Goal: Task Accomplishment & Management: Use online tool/utility

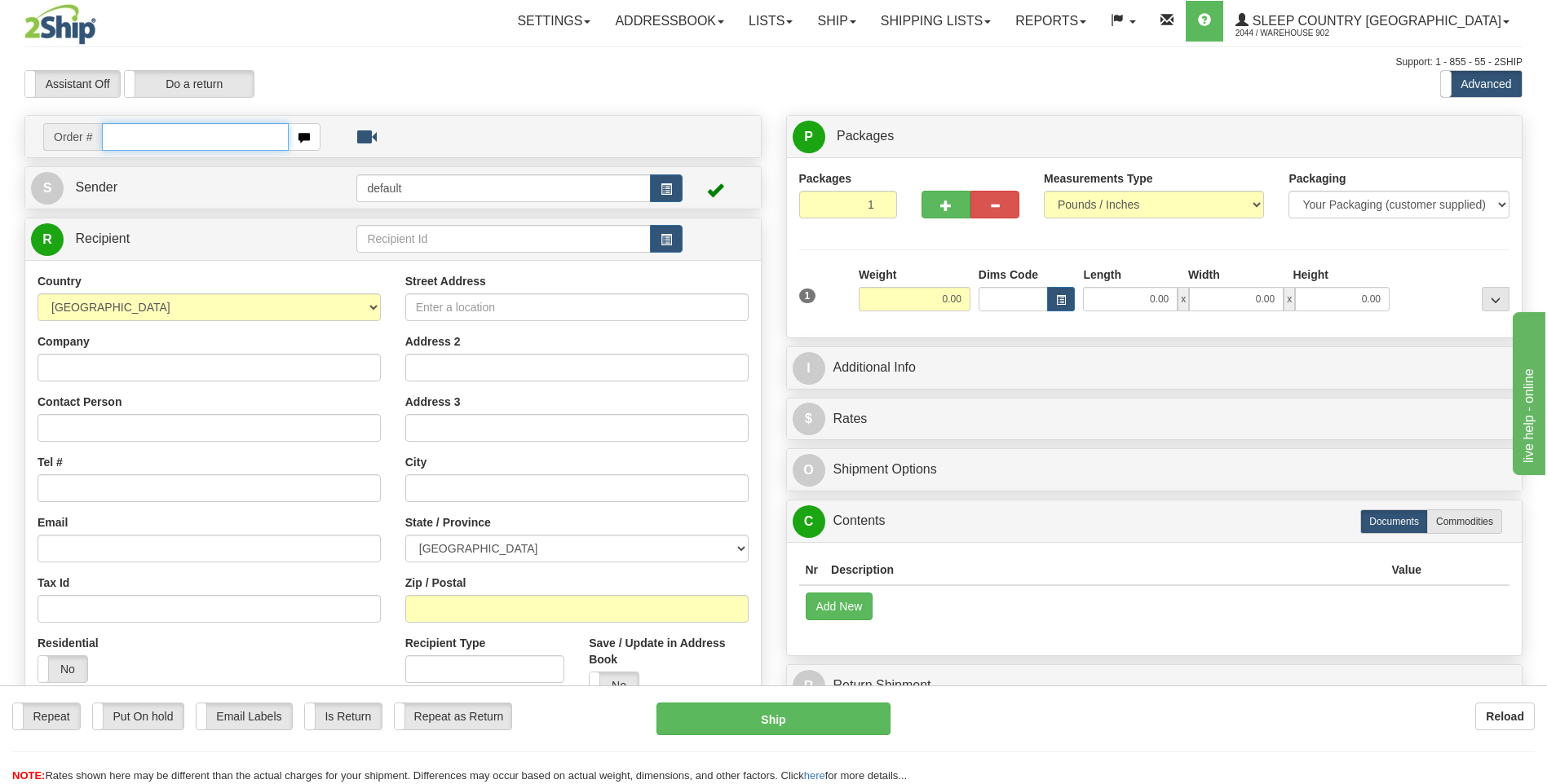
paste input "9000I119951"
type input "9000I119951"
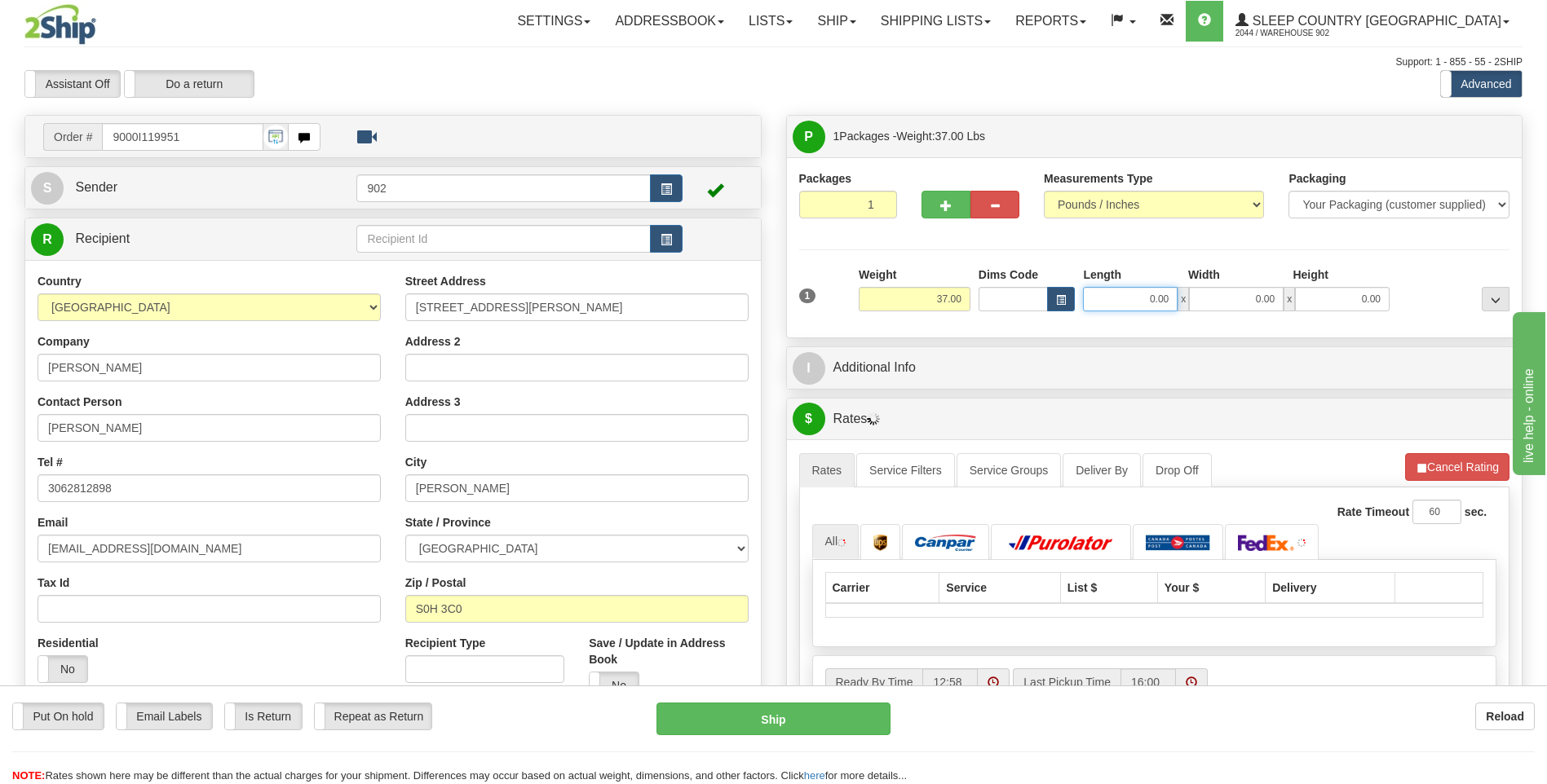
click at [1084, 290] on input "0.00" at bounding box center [1131, 299] width 94 height 24
type input "42.00"
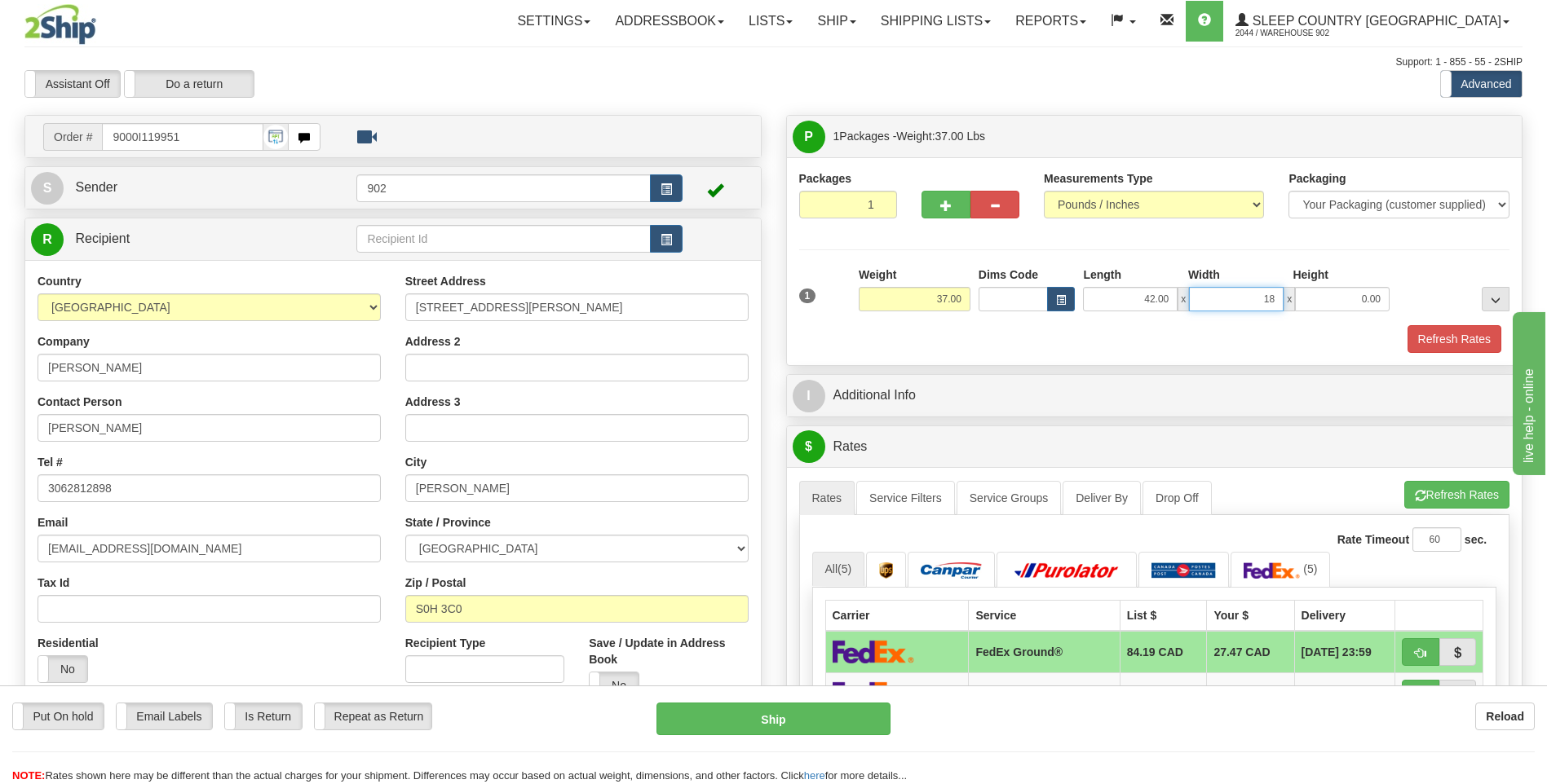
type input "18.00"
click at [1426, 330] on button "Refresh Rates" at bounding box center [1454, 339] width 94 height 28
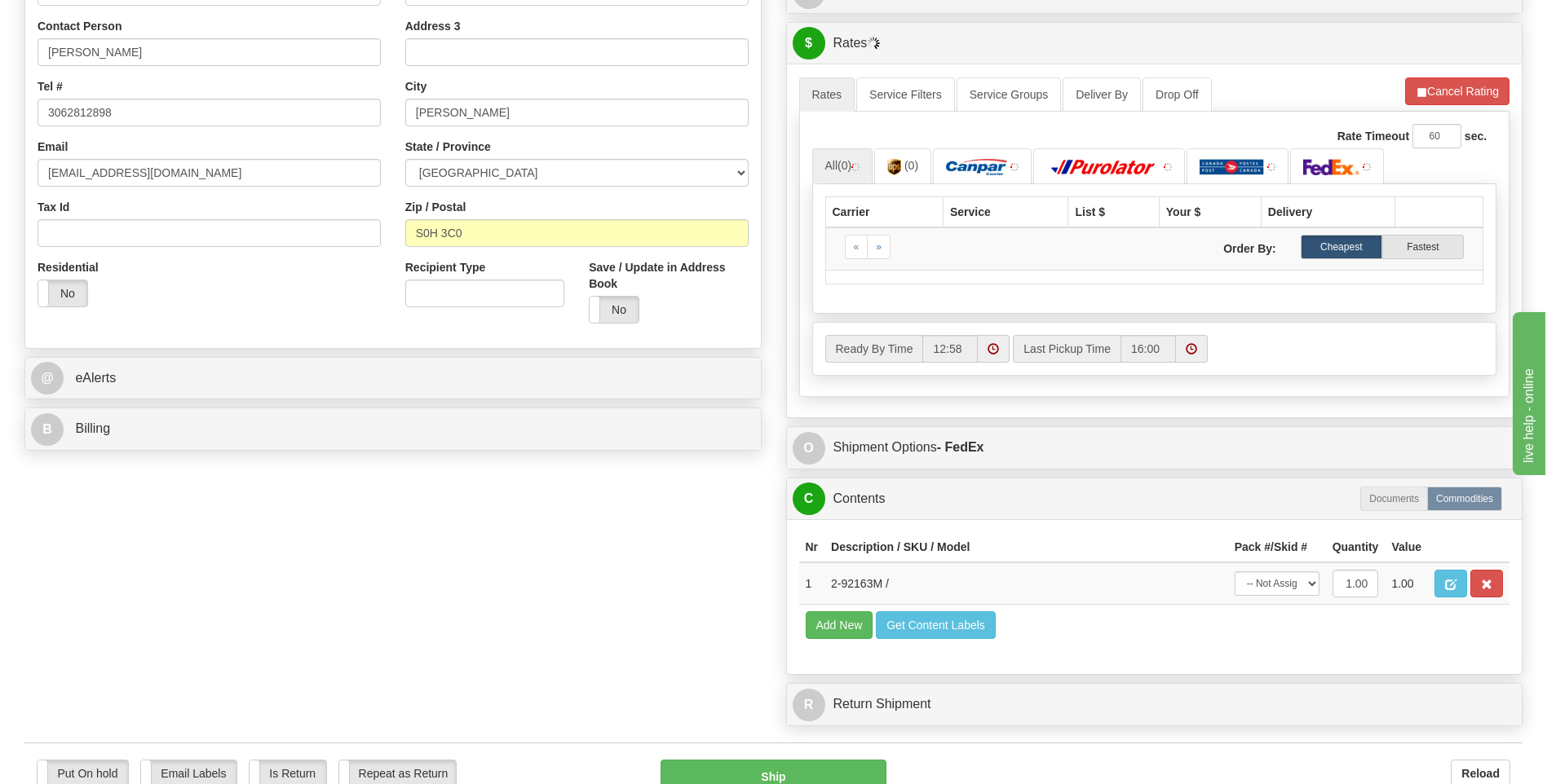
scroll to position [733, 0]
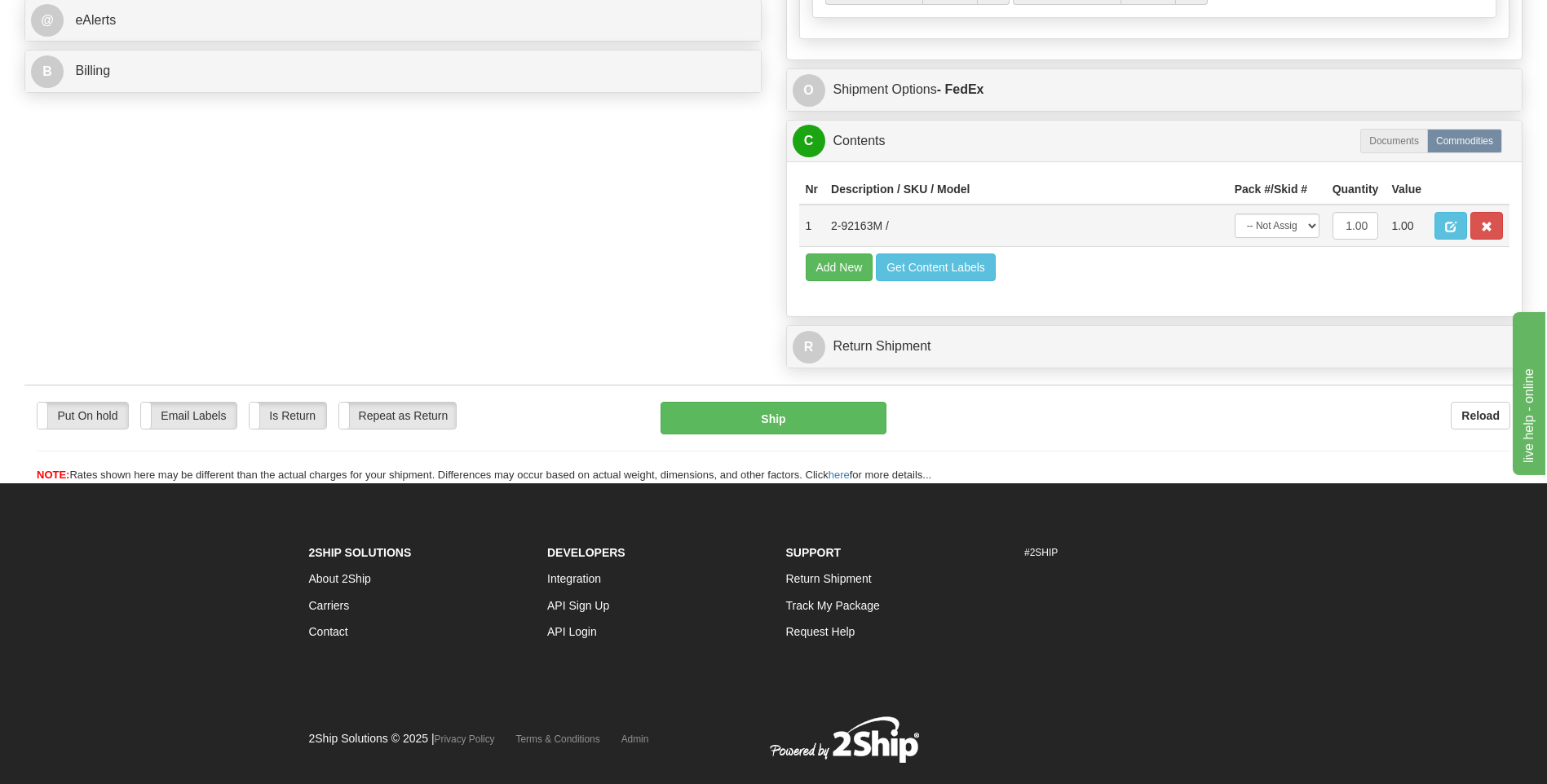
click at [1300, 241] on td "-- Not Assigned -- Package 1" at bounding box center [1278, 225] width 98 height 42
click at [1305, 232] on select "-- Not Assigned -- Package 1" at bounding box center [1277, 225] width 85 height 24
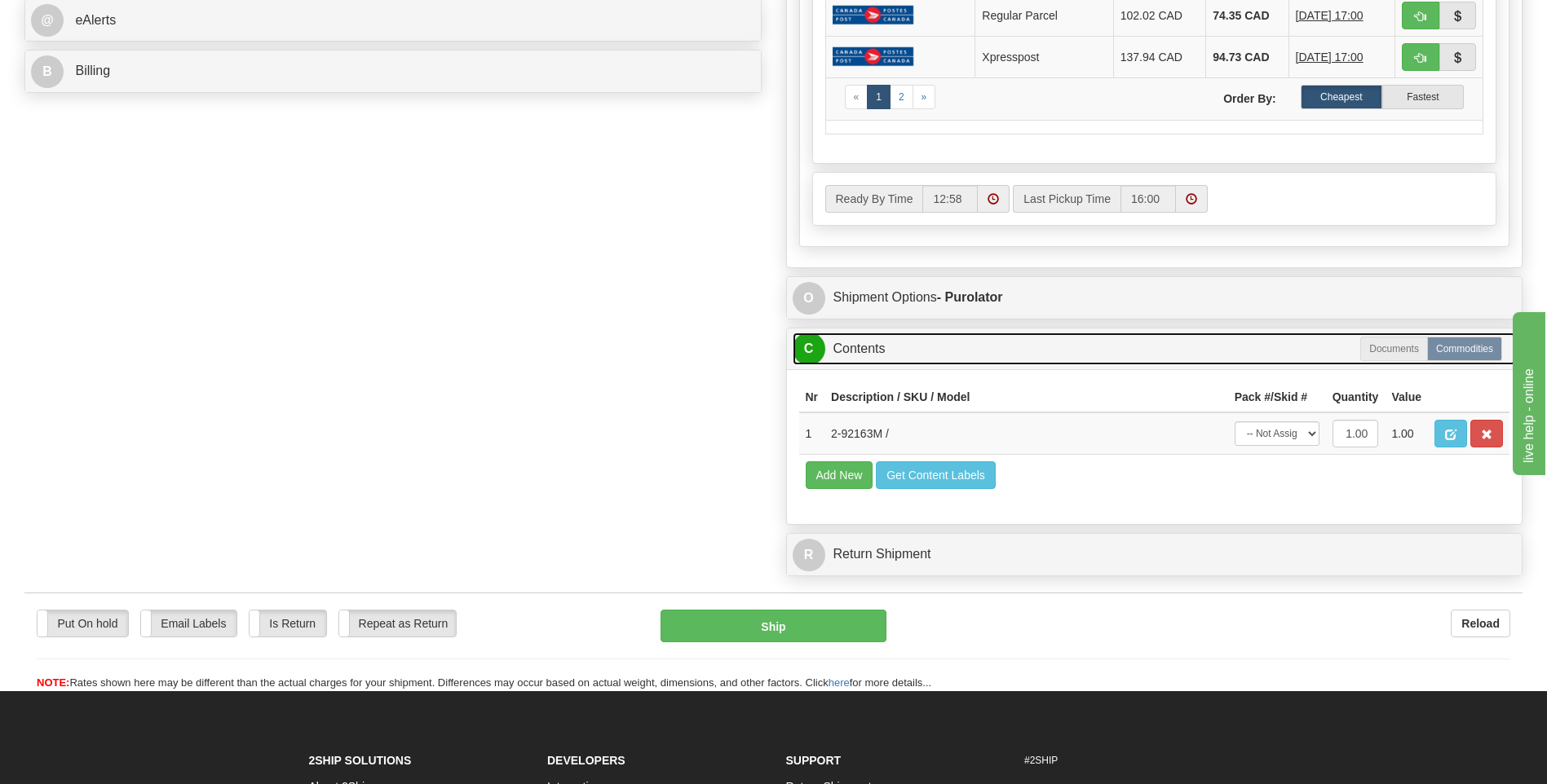
click at [1287, 355] on link "C Contents" at bounding box center [1155, 350] width 724 height 33
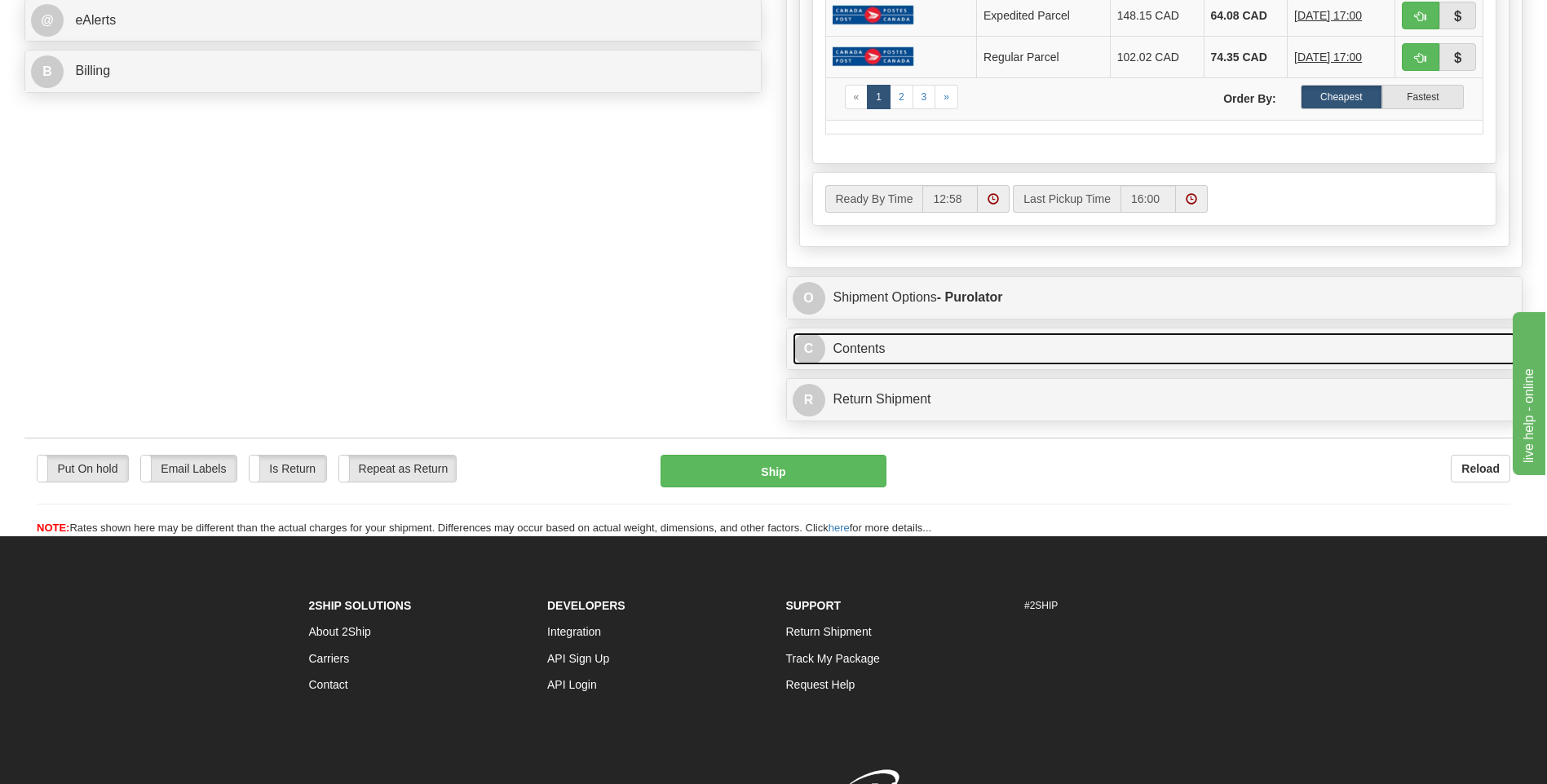
click at [1288, 362] on link "C Contents" at bounding box center [1155, 350] width 724 height 33
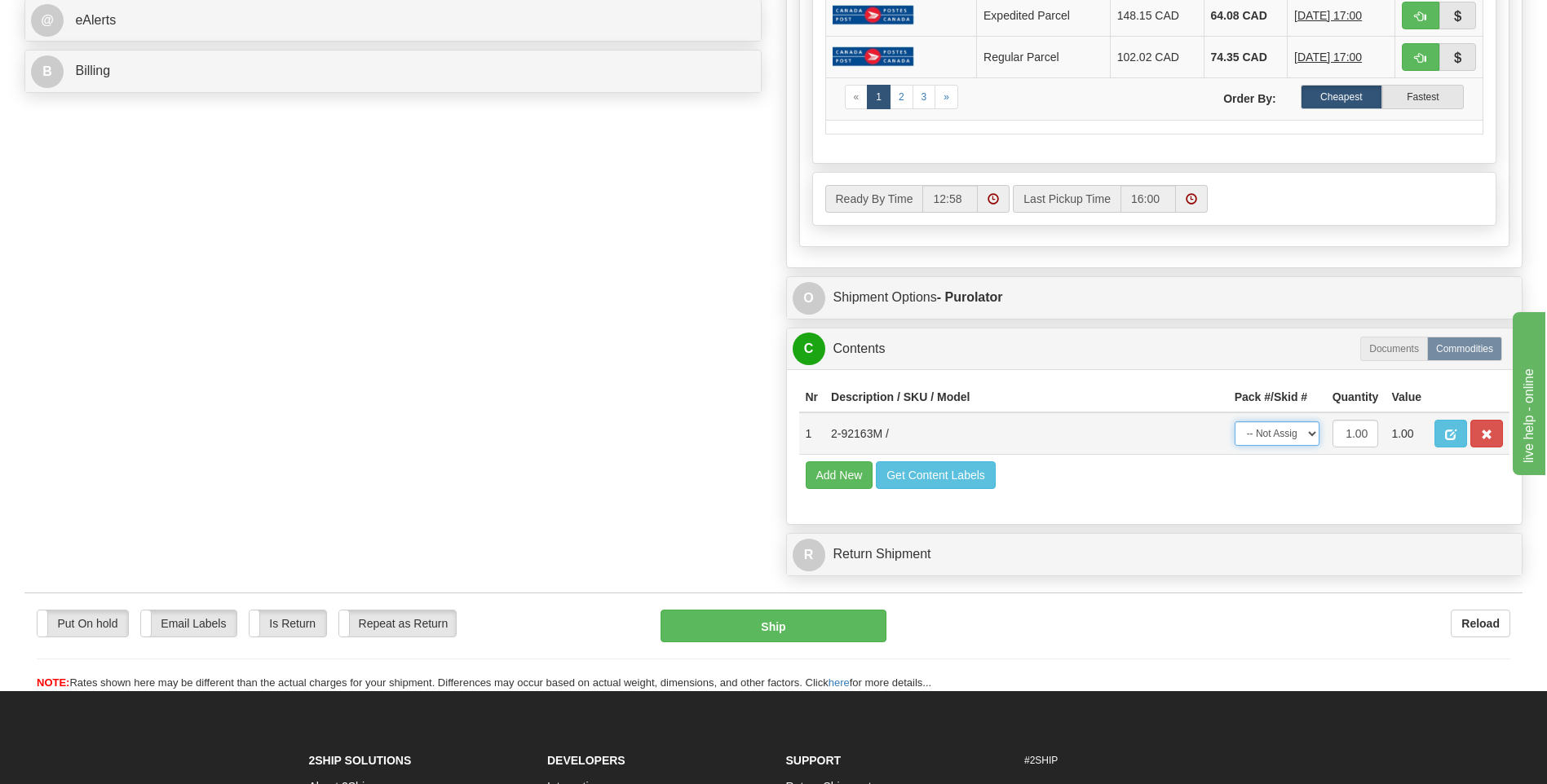
click at [1301, 436] on select "-- Not Assigned -- Package 1" at bounding box center [1277, 434] width 85 height 24
select select "0"
click at [1235, 421] on select "-- Not Assigned -- Package 1" at bounding box center [1277, 434] width 85 height 24
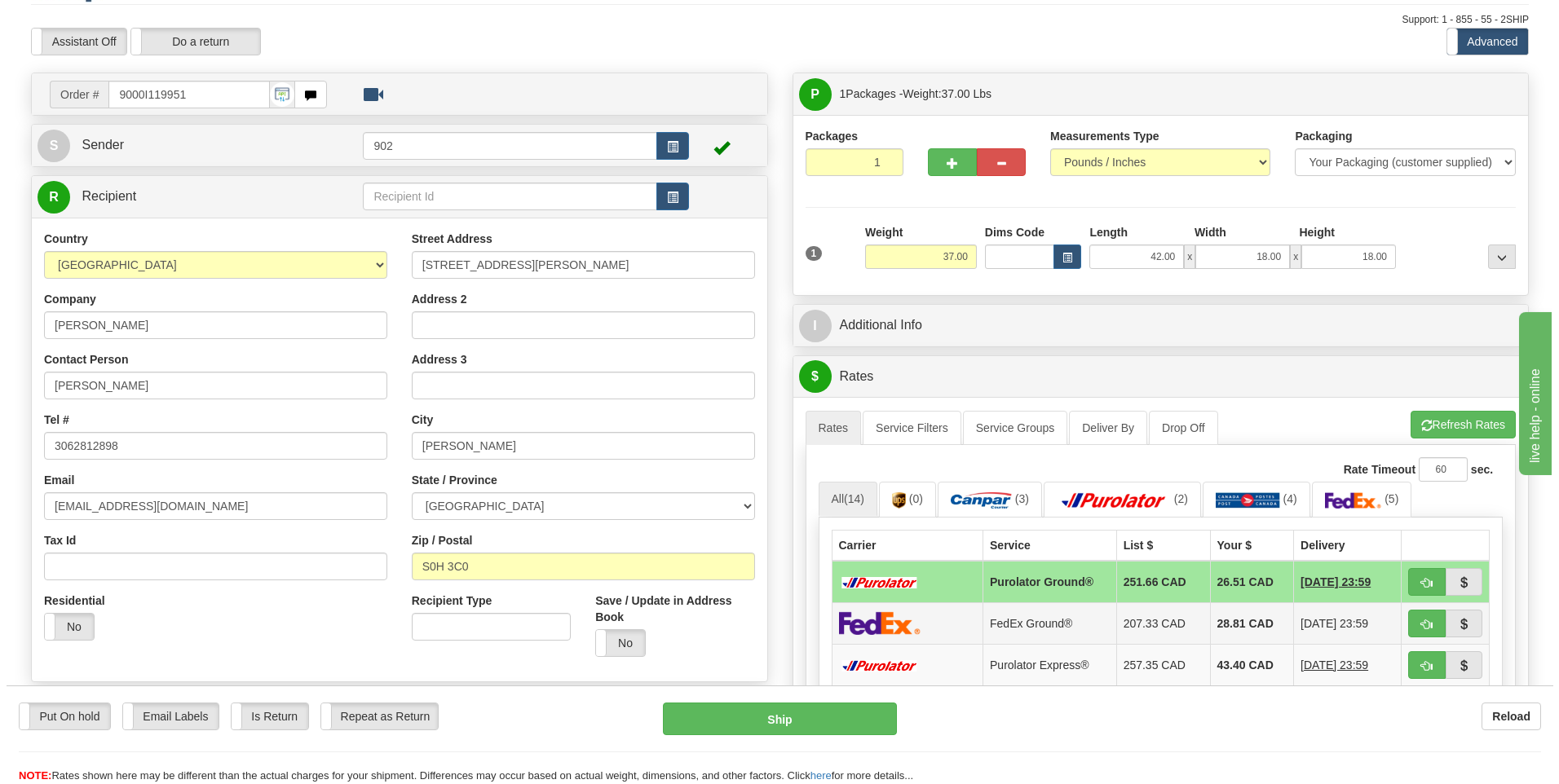
scroll to position [81, 0]
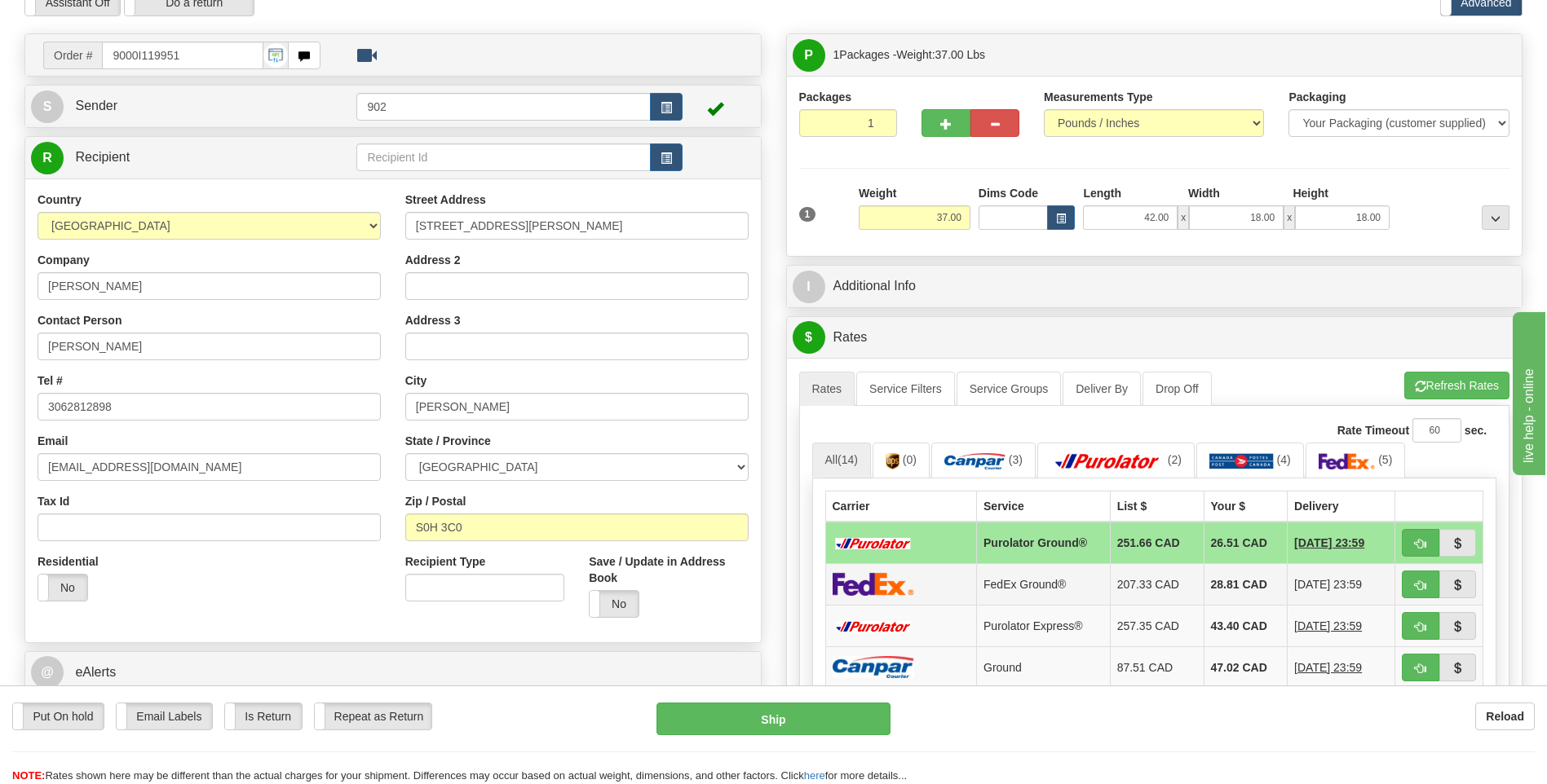
click at [1058, 584] on td "FedEx Ground®" at bounding box center [1043, 584] width 134 height 42
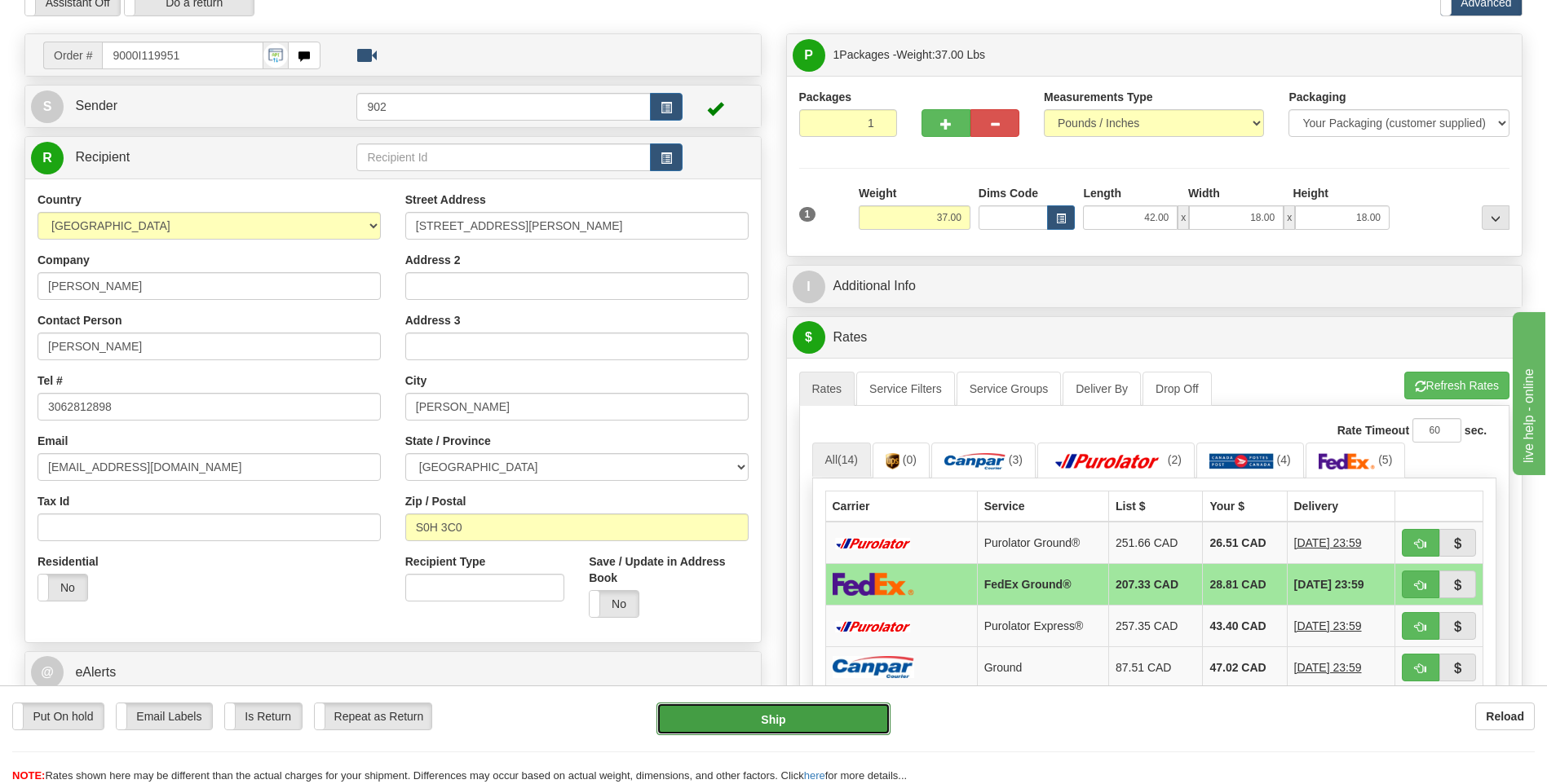
click at [882, 718] on button "Ship" at bounding box center [773, 718] width 233 height 32
type input "92"
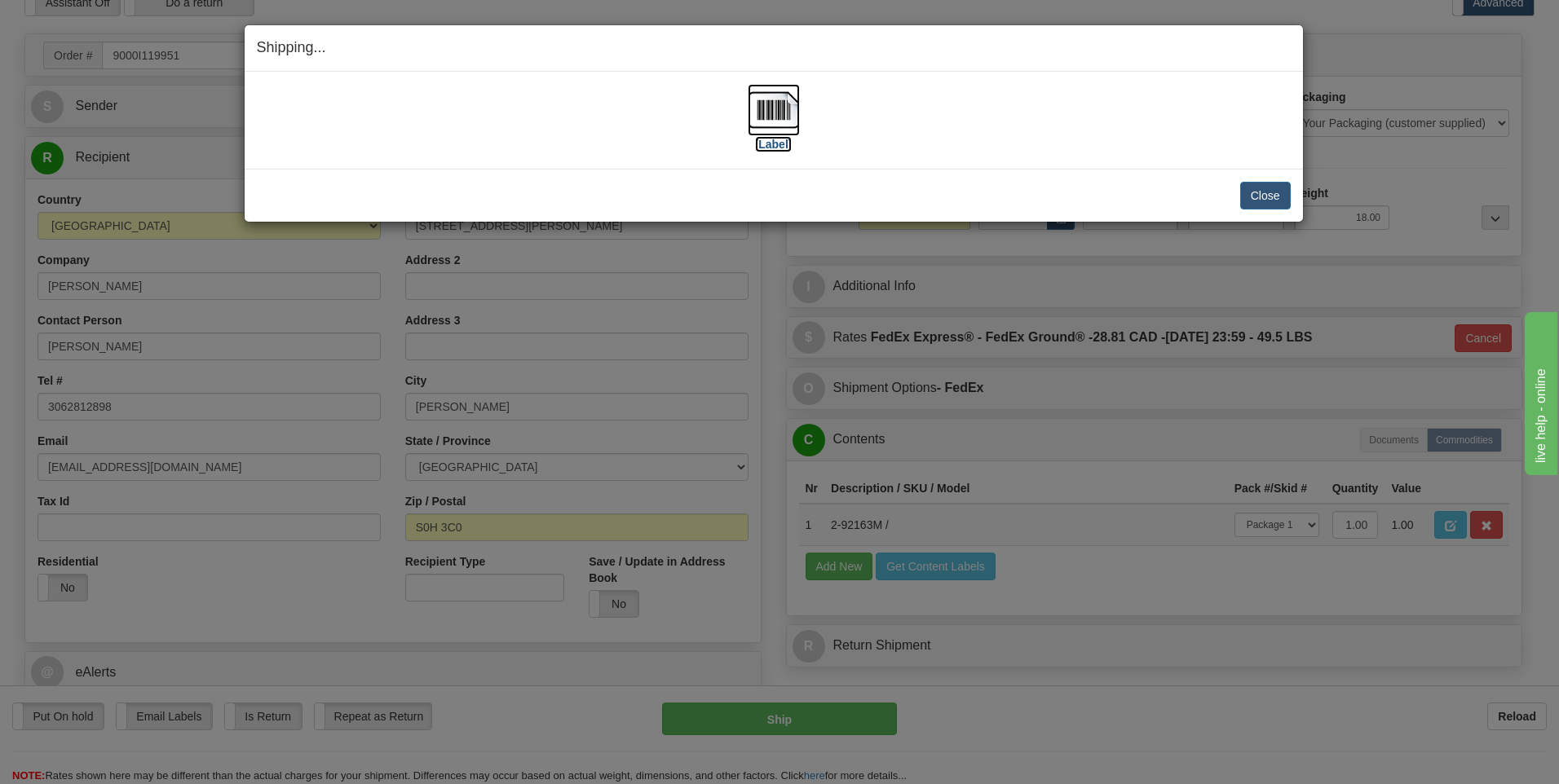
click at [780, 128] on img at bounding box center [774, 110] width 52 height 52
click at [1274, 198] on button "Close" at bounding box center [1266, 196] width 51 height 28
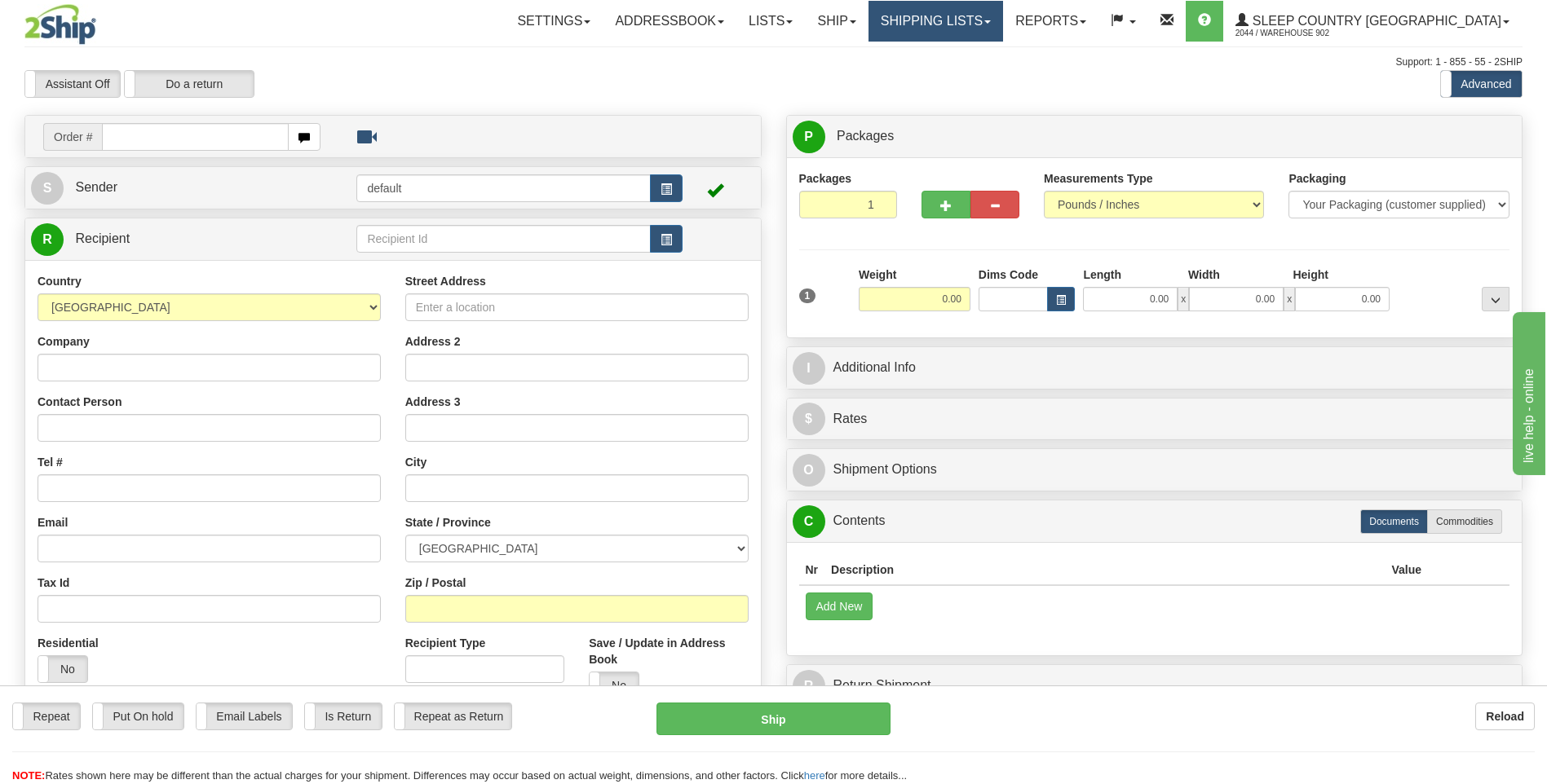
click at [1003, 22] on link "Shipping lists" at bounding box center [936, 21] width 135 height 41
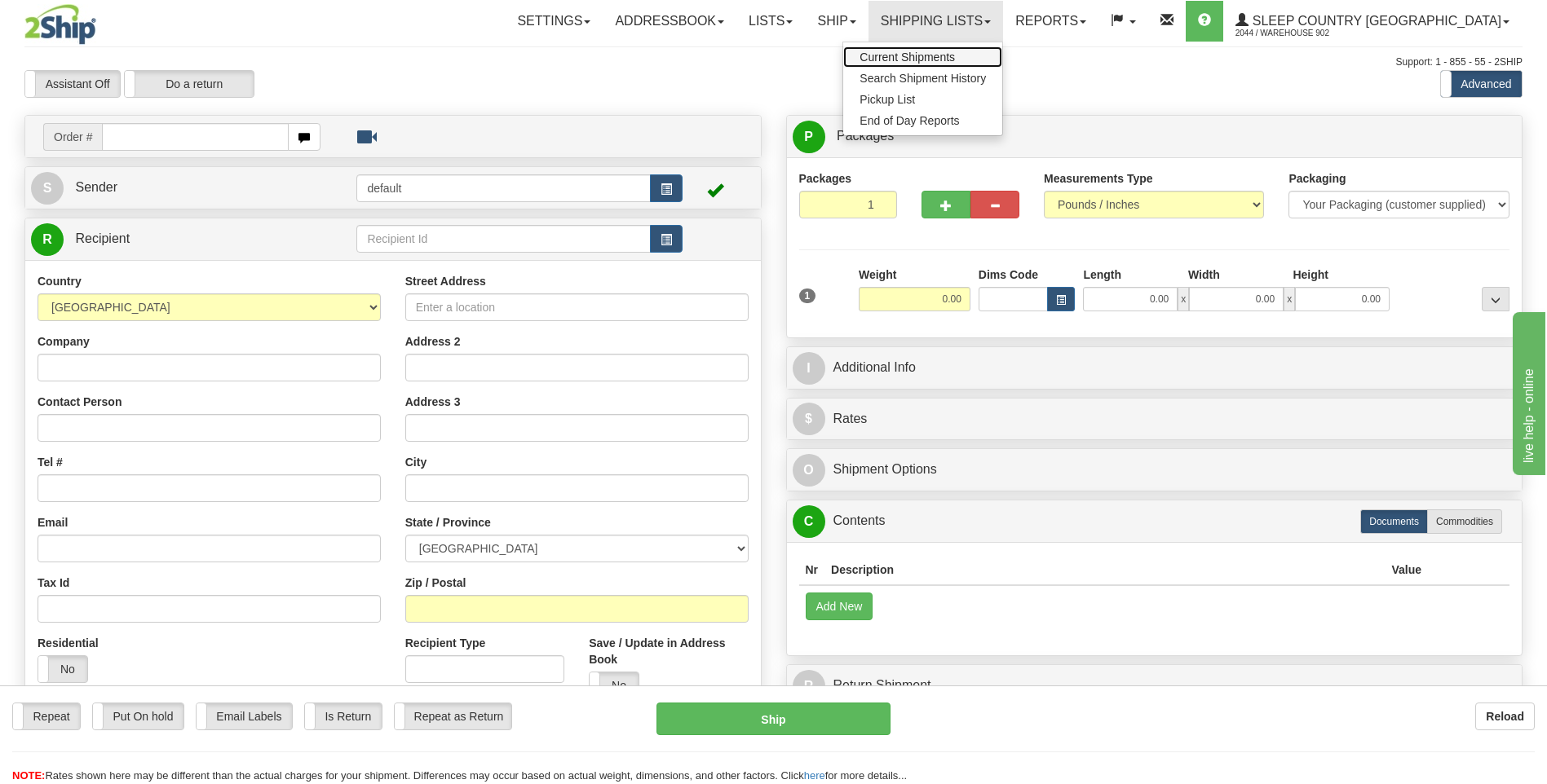
click at [955, 59] on span "Current Shipments" at bounding box center [907, 57] width 95 height 13
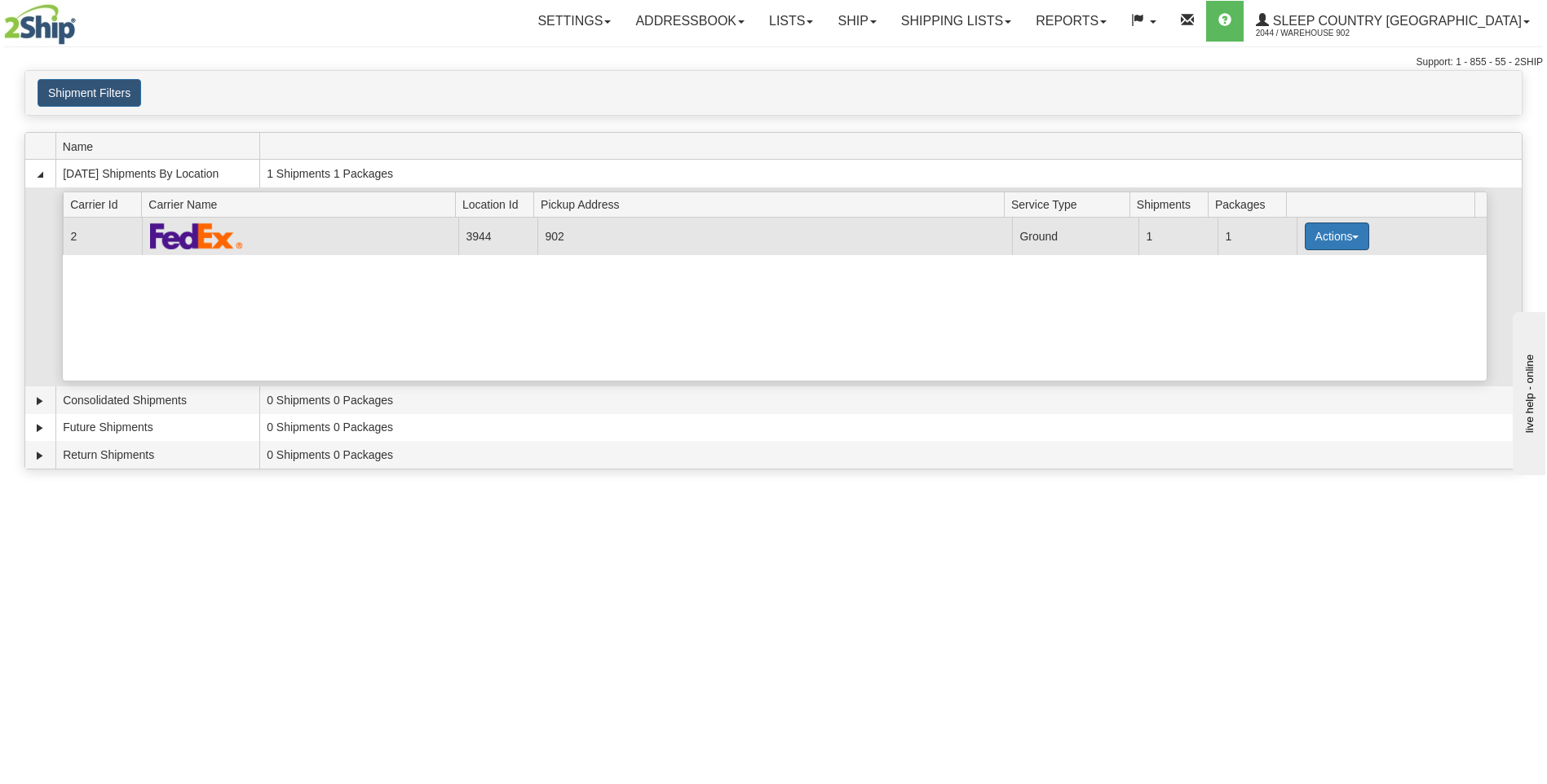
click at [1332, 238] on button "Actions" at bounding box center [1337, 237] width 66 height 28
click at [1292, 288] on span "Close" at bounding box center [1272, 288] width 38 height 11
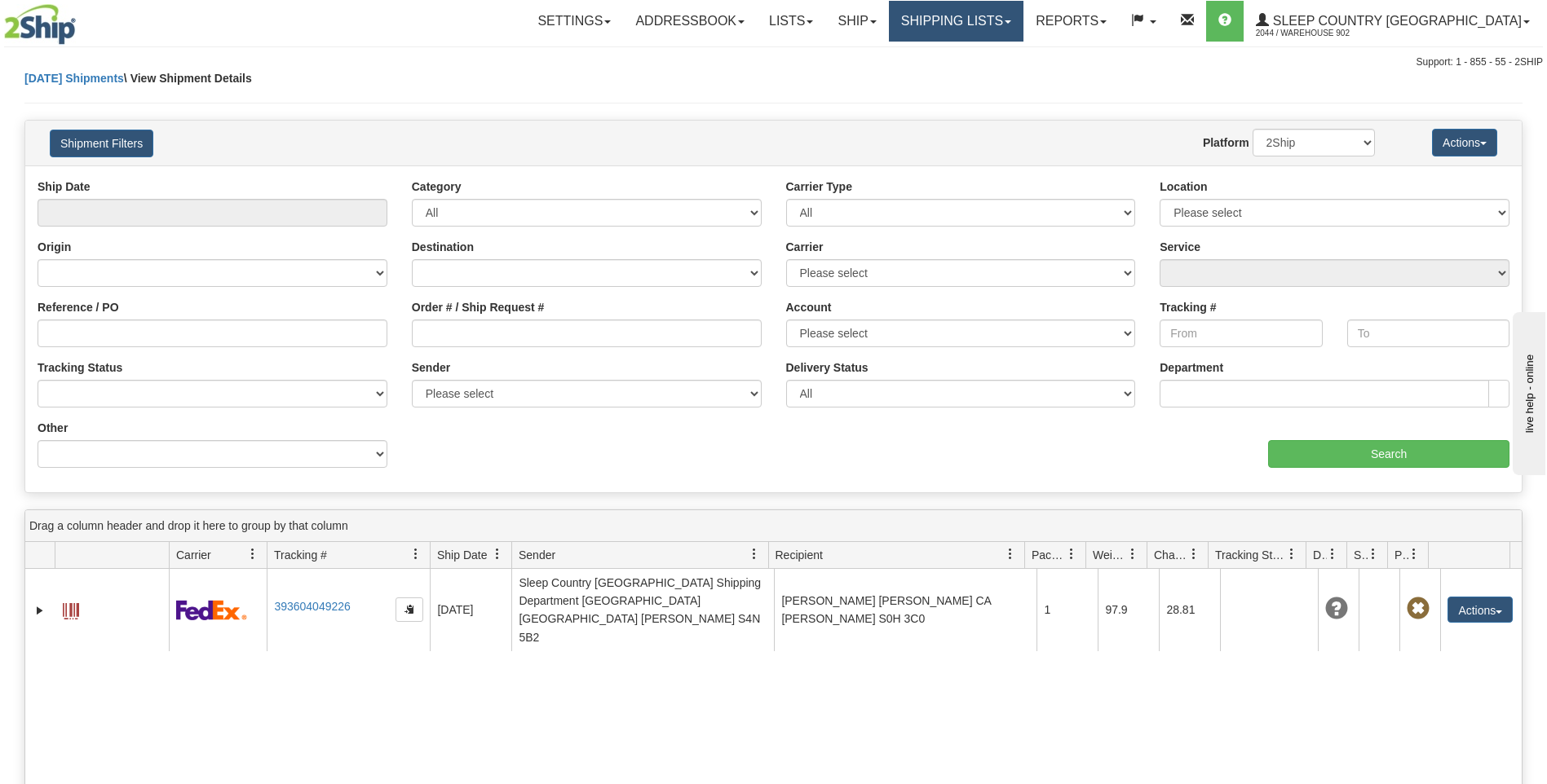
click at [1023, 24] on link "Shipping lists" at bounding box center [957, 21] width 135 height 41
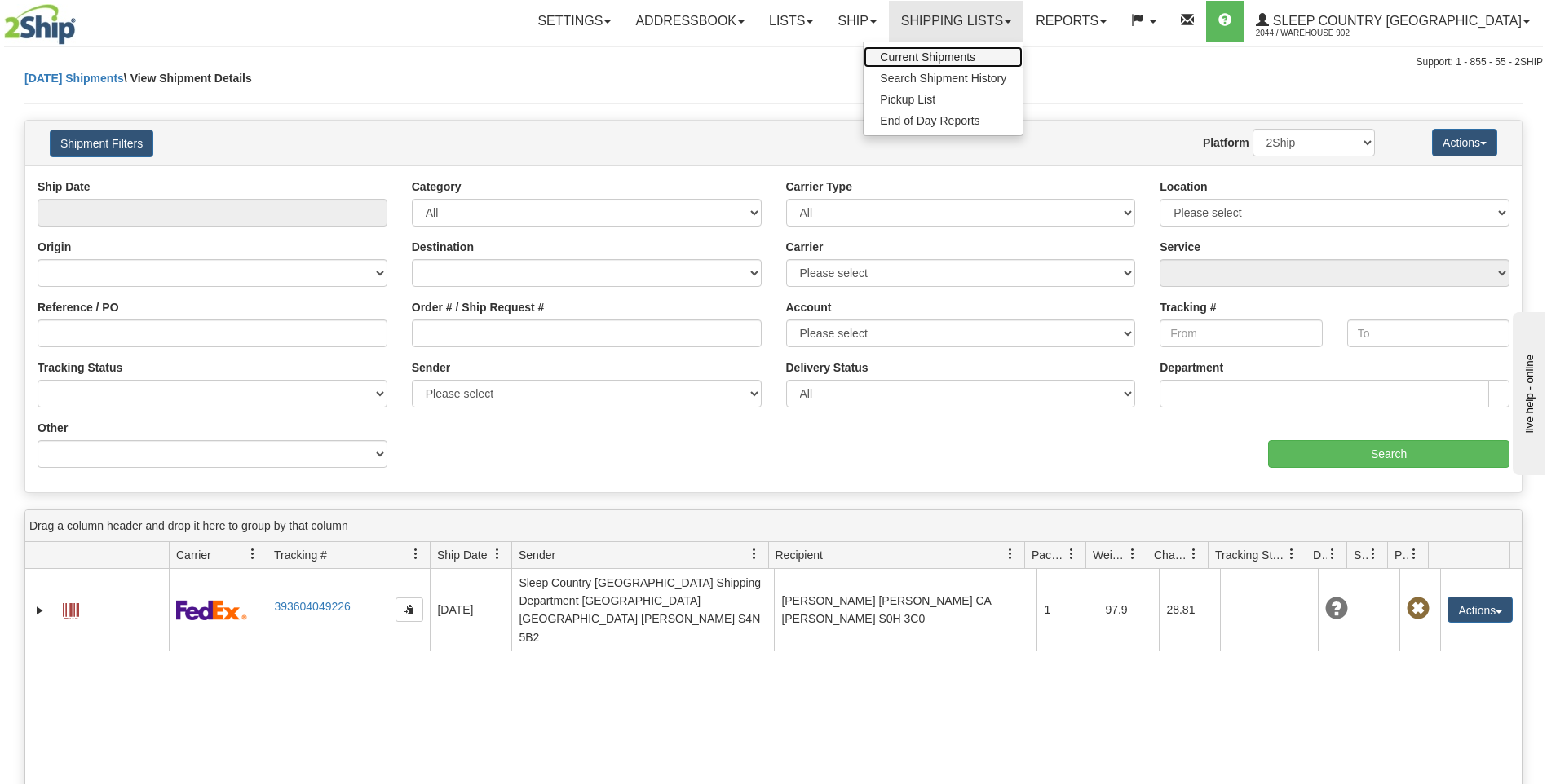
click at [1023, 48] on link "Current Shipments" at bounding box center [944, 57] width 159 height 21
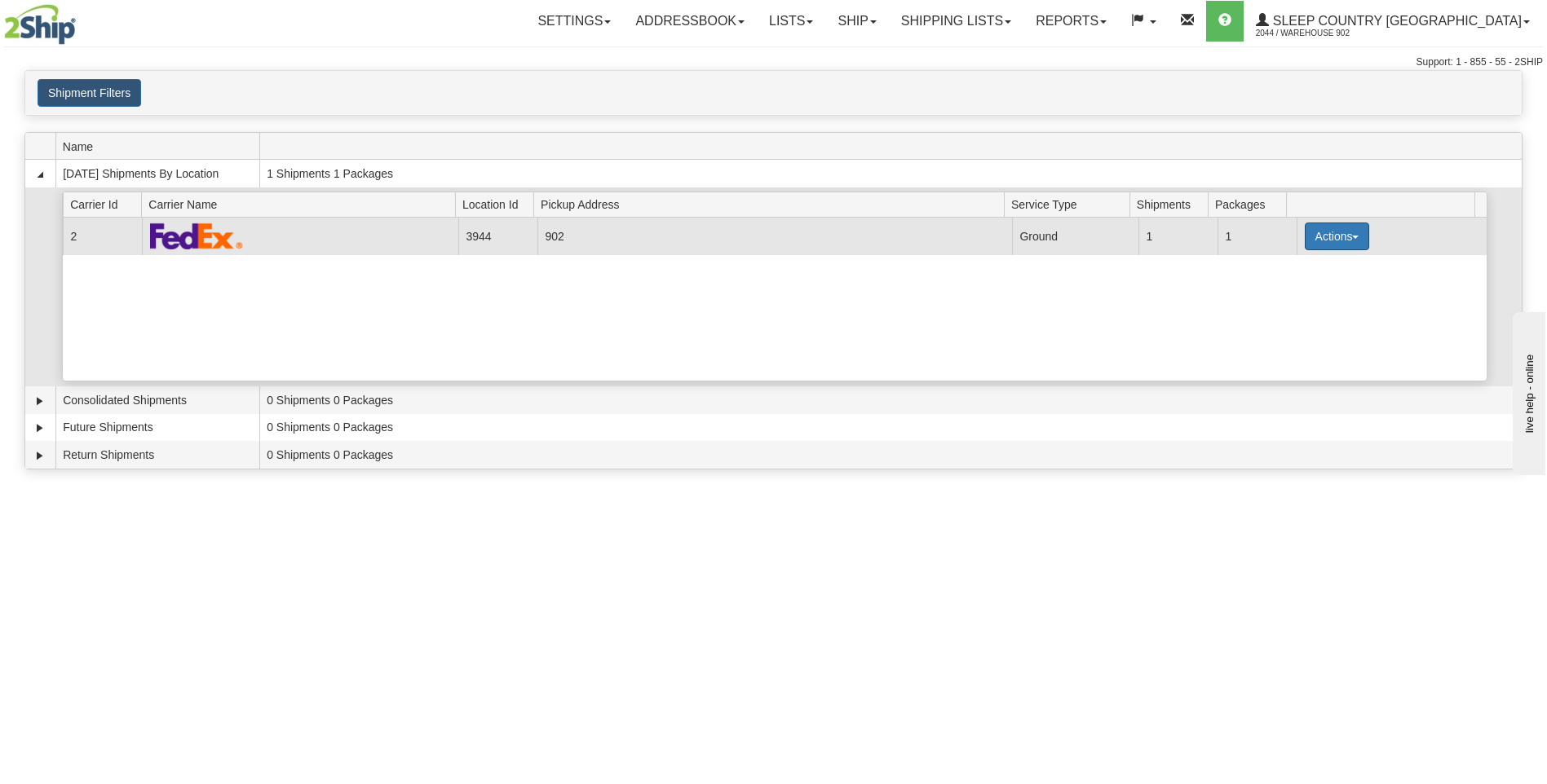
click at [1337, 243] on button "Actions" at bounding box center [1337, 237] width 66 height 28
click at [1313, 293] on link "Close" at bounding box center [1303, 288] width 130 height 21
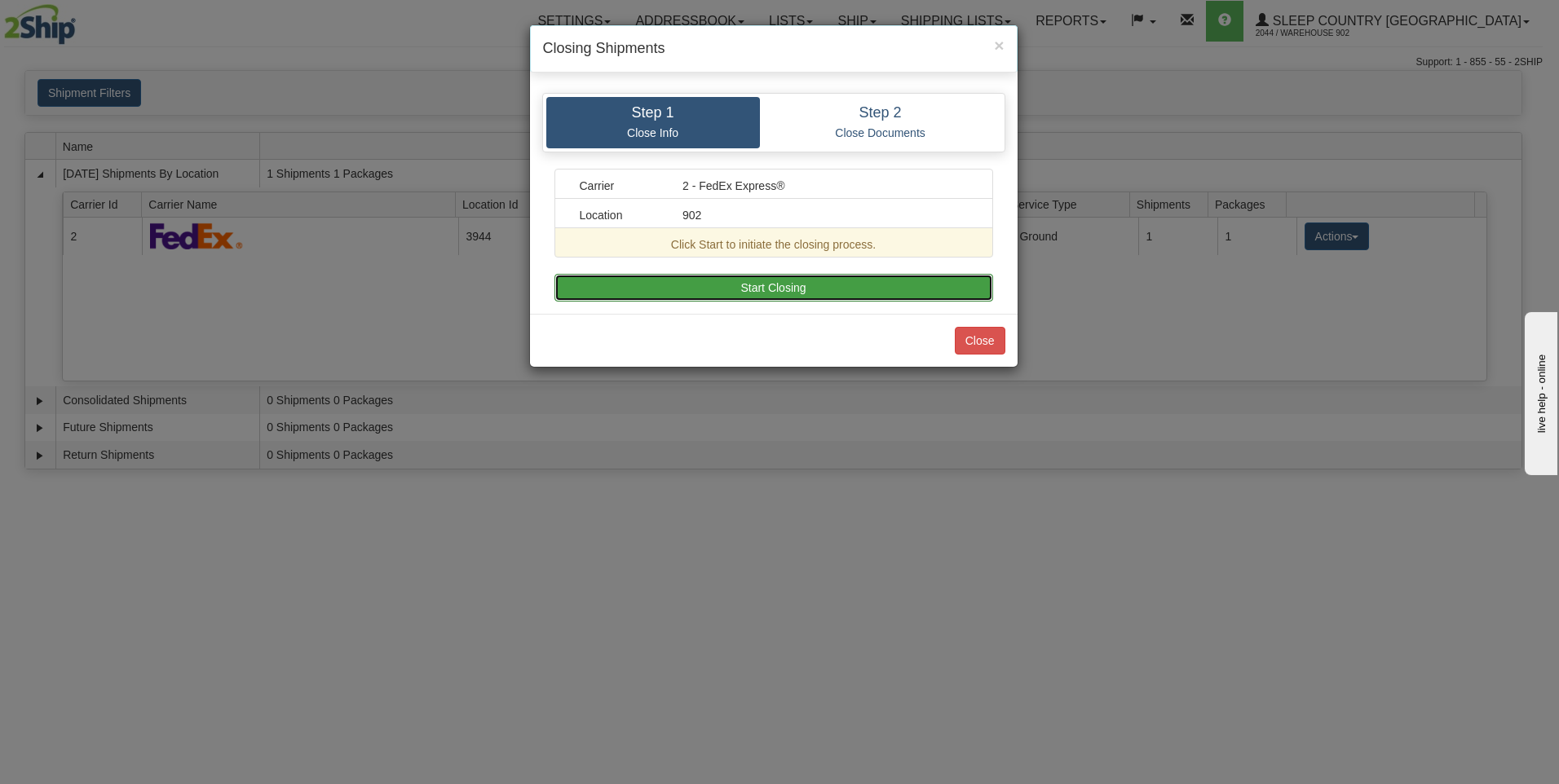
click at [885, 293] on button "Start Closing" at bounding box center [774, 288] width 439 height 28
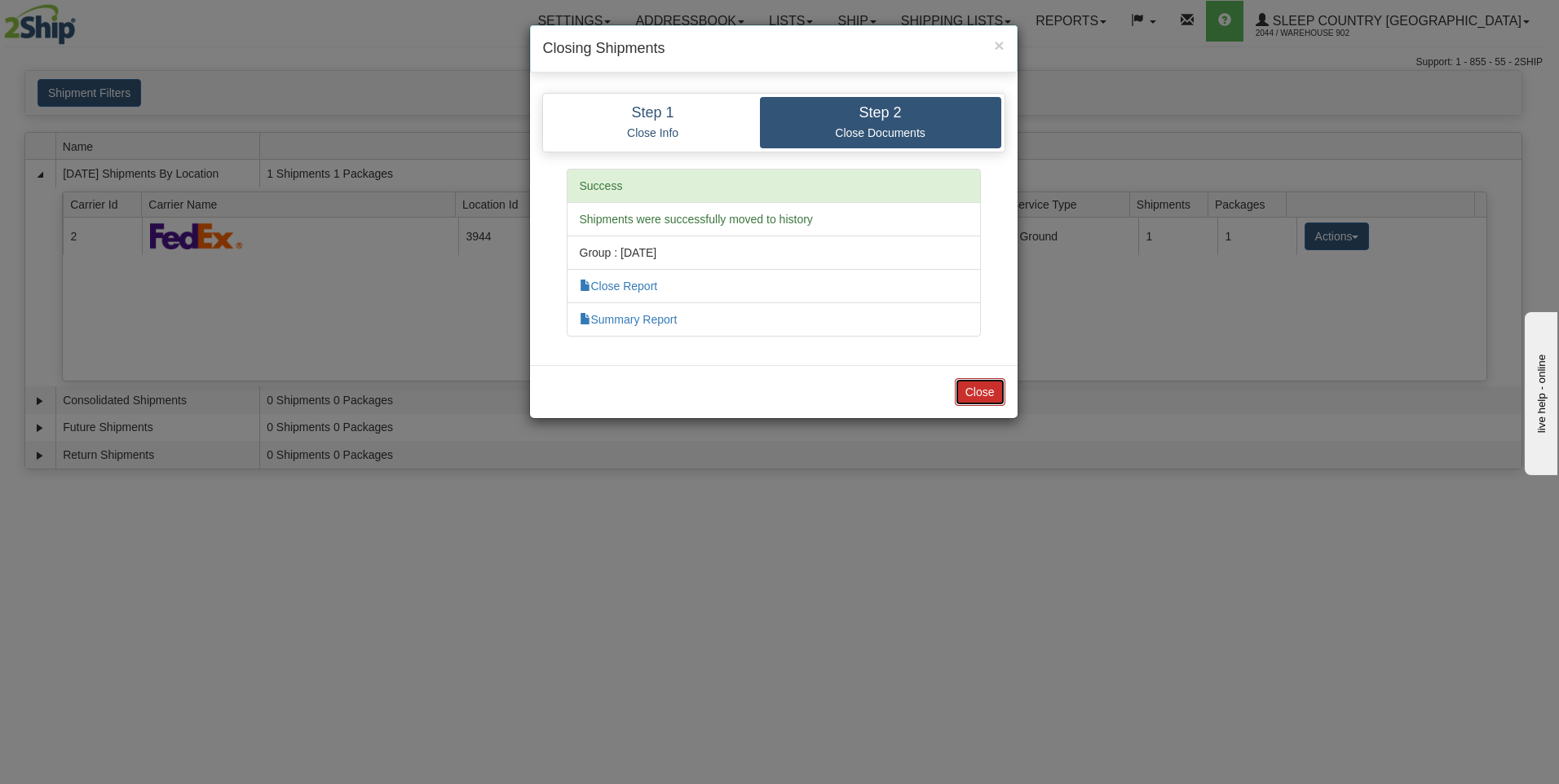
click at [992, 384] on button "Close" at bounding box center [980, 392] width 51 height 28
